Goal: Browse casually: Explore the website without a specific task or goal

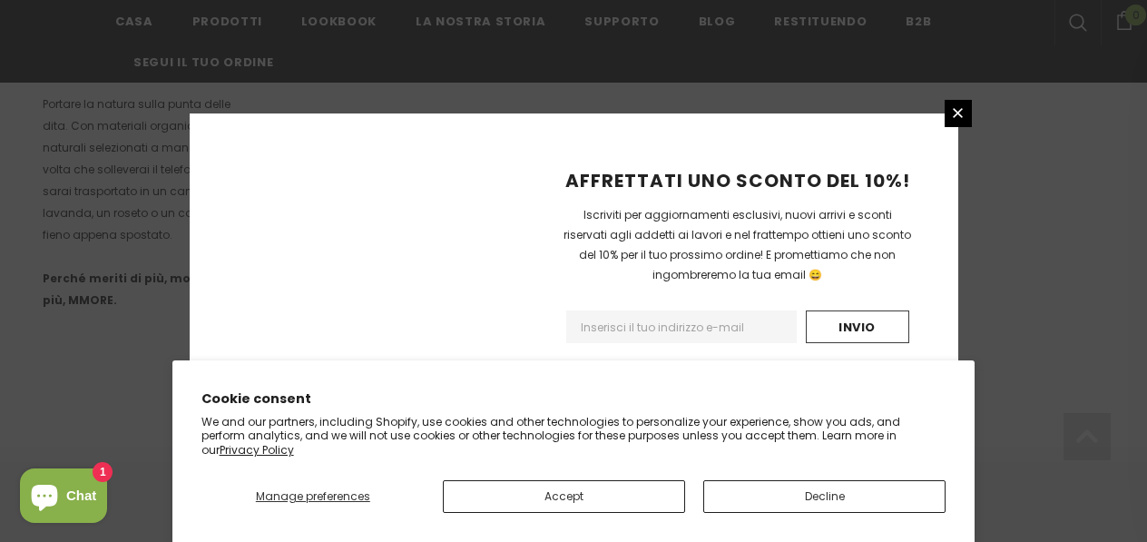
scroll to position [1355, 0]
